Goal: Task Accomplishment & Management: Manage account settings

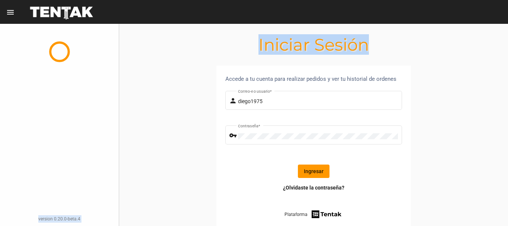
click at [327, 169] on button "Ingresar" at bounding box center [314, 171] width 32 height 13
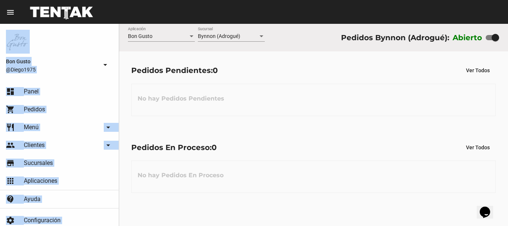
click at [323, 162] on div "No hay Pedidos En Proceso" at bounding box center [313, 176] width 365 height 32
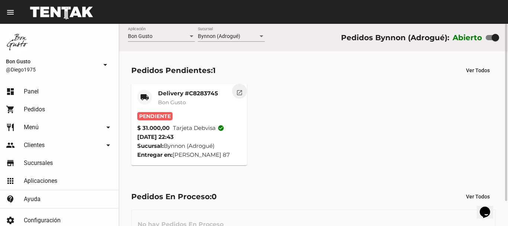
click at [242, 94] on mat-icon "open_in_new" at bounding box center [239, 91] width 7 height 7
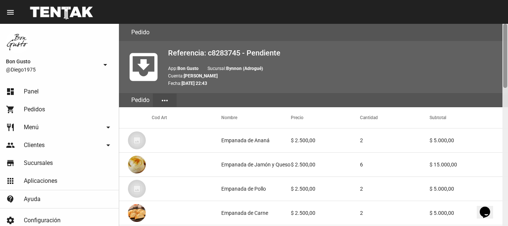
scroll to position [202, 0]
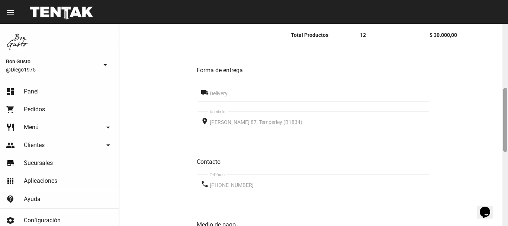
drag, startPoint x: 508, startPoint y: 79, endPoint x: 505, endPoint y: 88, distance: 9.6
click at [505, 88] on div at bounding box center [506, 125] width 6 height 202
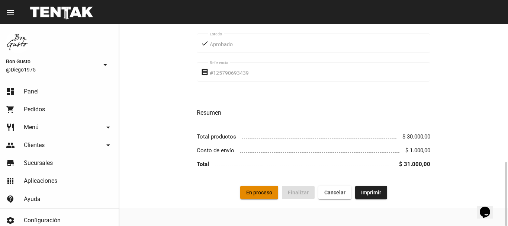
click at [264, 194] on span "En proceso" at bounding box center [259, 192] width 26 height 6
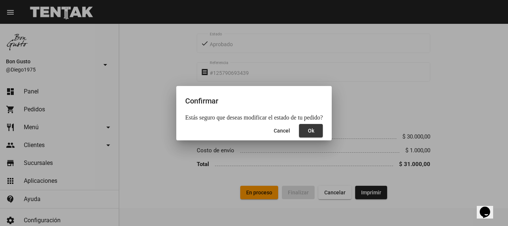
click at [308, 127] on button "Ok" at bounding box center [311, 130] width 24 height 13
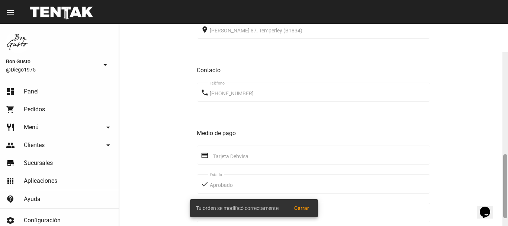
scroll to position [329, 0]
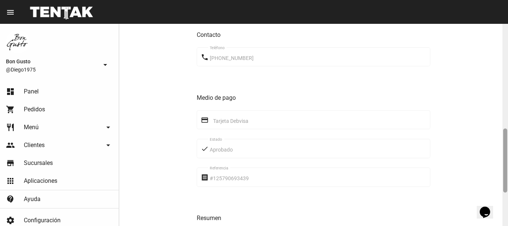
drag, startPoint x: 506, startPoint y: 131, endPoint x: 493, endPoint y: 174, distance: 45.0
click at [494, 176] on div "Pedido move_to_inbox Referencia: c8283745 - En Proceso App: Bon Gusto Sucursal:…" at bounding box center [313, 125] width 389 height 202
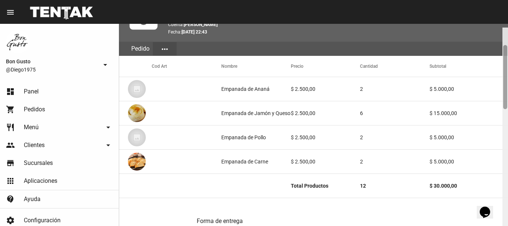
scroll to position [55, 0]
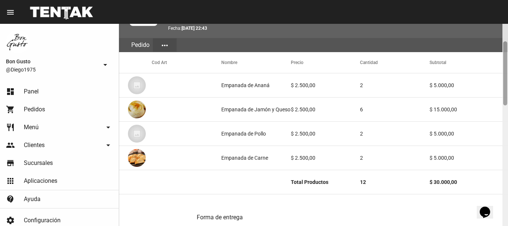
drag, startPoint x: 505, startPoint y: 75, endPoint x: 499, endPoint y: 92, distance: 18.5
click at [499, 92] on div "Pedido move_to_inbox Referencia: c8283745 - En Proceso App: Bon Gusto Sucursal:…" at bounding box center [313, 125] width 389 height 202
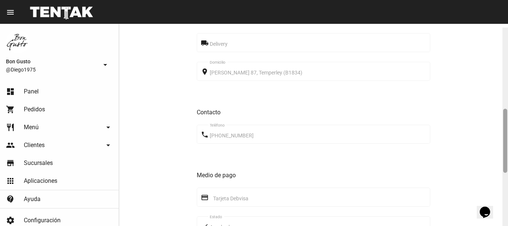
scroll to position [256, 0]
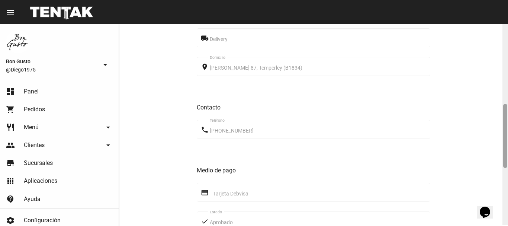
drag, startPoint x: 505, startPoint y: 51, endPoint x: 486, endPoint y: 115, distance: 66.4
click at [486, 115] on div "Pedido move_to_inbox Referencia: c8283745 - En Proceso App: Bon Gusto Sucursal:…" at bounding box center [313, 125] width 389 height 202
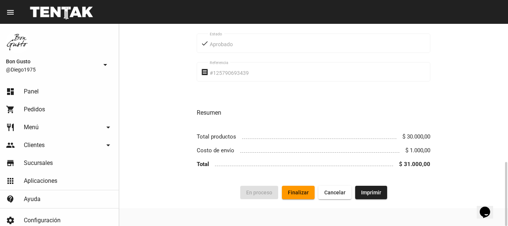
scroll to position [0, 0]
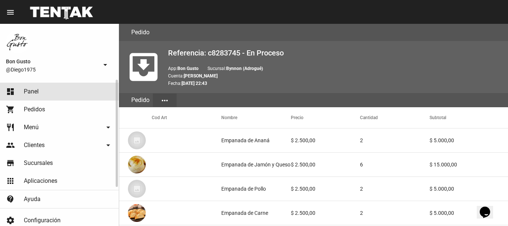
click at [44, 86] on link "dashboard Panel" at bounding box center [59, 92] width 119 height 18
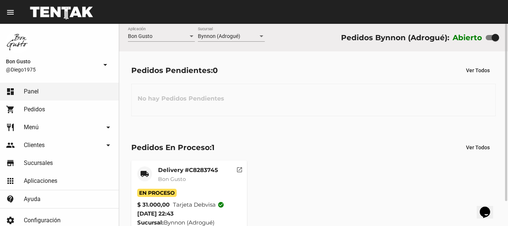
click at [493, 40] on div at bounding box center [495, 37] width 7 height 7
click at [490, 40] on input "checkbox" at bounding box center [489, 40] width 0 height 0
checkbox input "false"
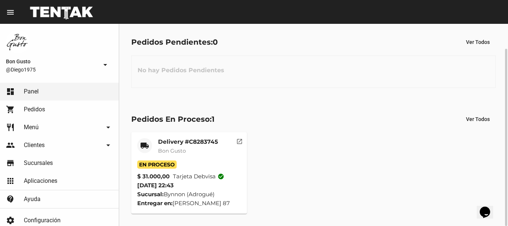
click at [240, 137] on mat-icon "open_in_new" at bounding box center [239, 140] width 7 height 7
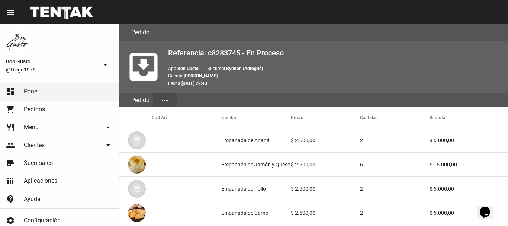
scroll to position [202, 0]
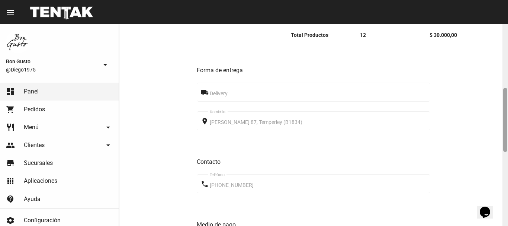
drag, startPoint x: 508, startPoint y: 61, endPoint x: 507, endPoint y: 67, distance: 6.4
click at [507, 67] on div at bounding box center [506, 125] width 6 height 202
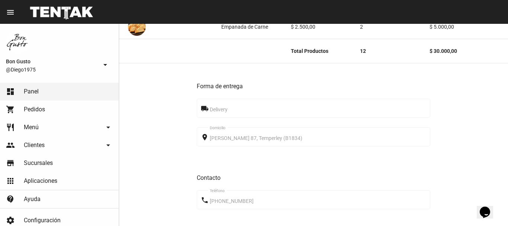
scroll to position [0, 0]
